Goal: Navigation & Orientation: Find specific page/section

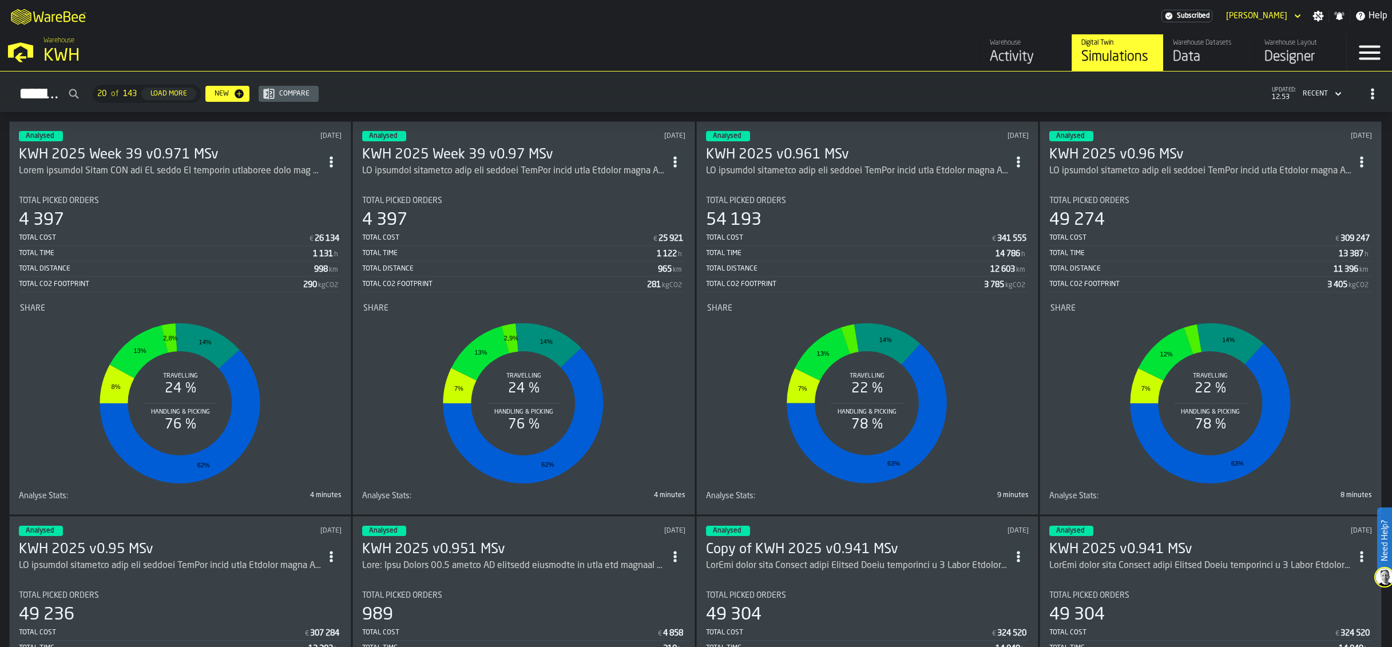
click at [10, 57] on polygon "button-toggle-Open —> Warehouse Menu" at bounding box center [20, 49] width 25 height 15
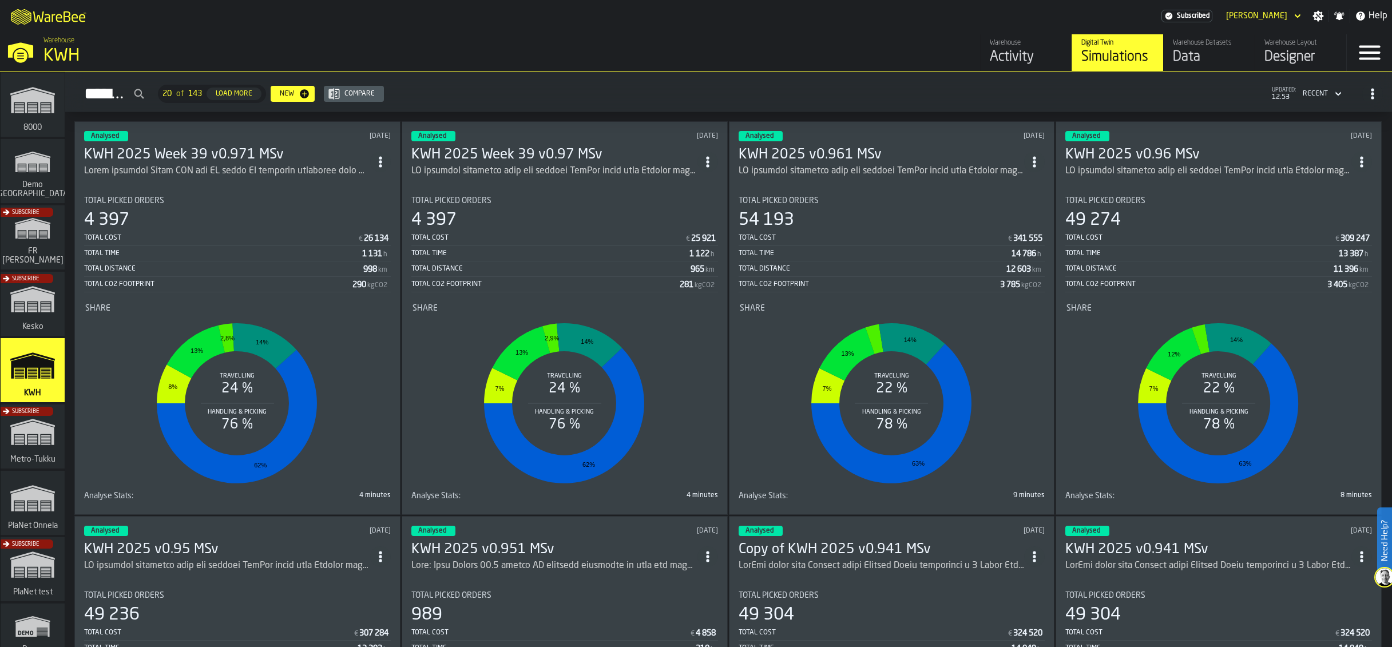
click at [31, 111] on icon "link-to-/wh/i/b2e041e4-2753-4086-a82a-958e8abdd2c7/simulations" at bounding box center [32, 100] width 55 height 46
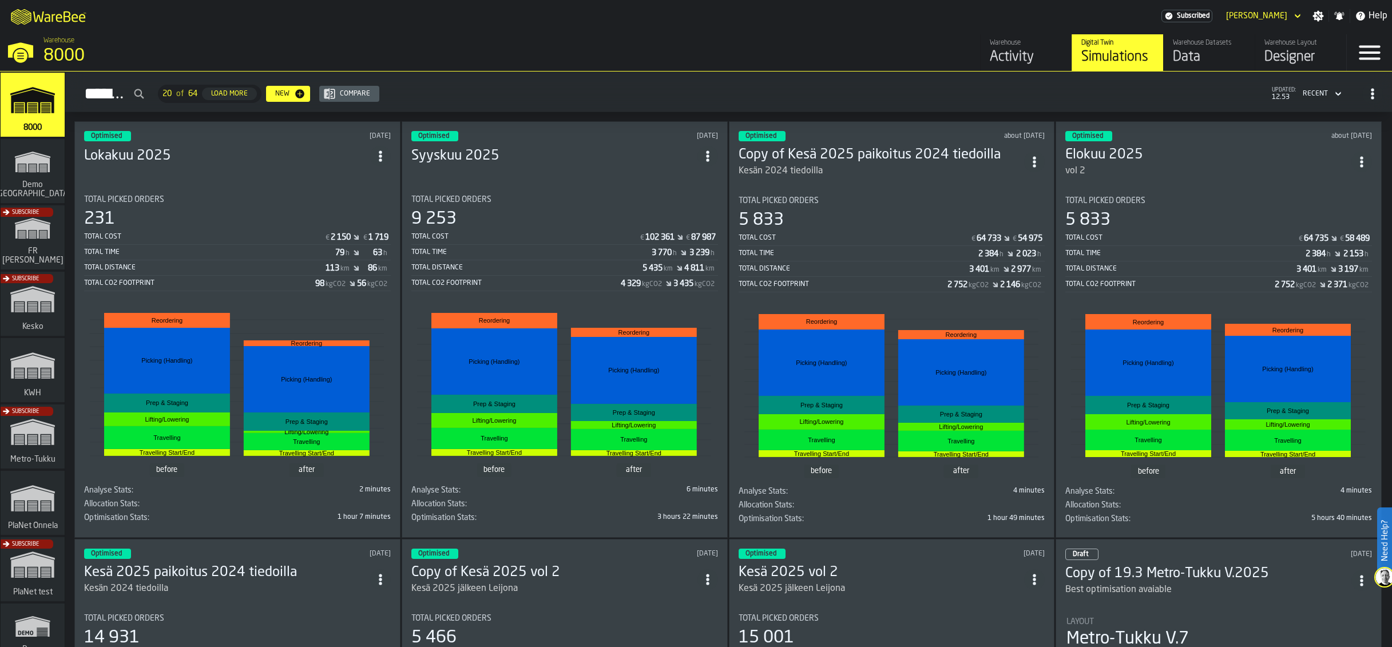
click at [31, 375] on icon "link-to-/wh/i/4fb45246-3b77-4bb5-b880-c337c3c5facb/simulations" at bounding box center [32, 366] width 55 height 46
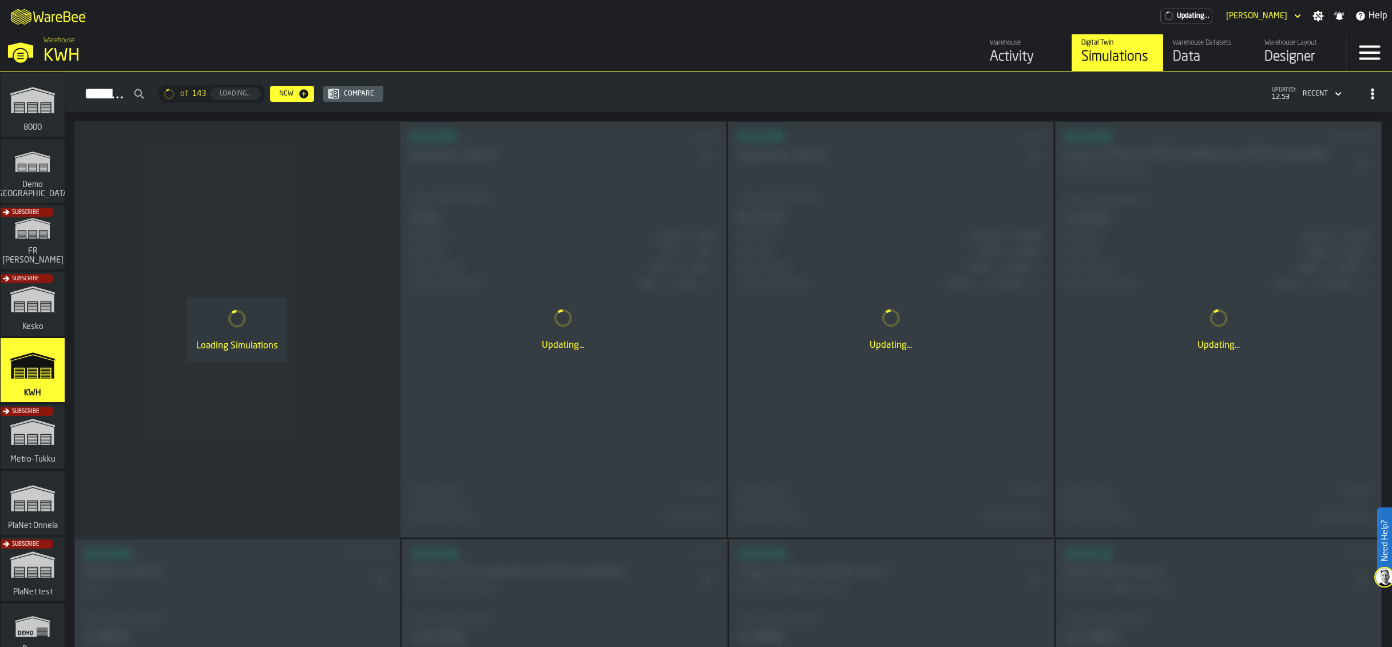
click at [17, 43] on icon "button-toggle-Close —> Warehouse Menu" at bounding box center [20, 50] width 27 height 27
